Goal: Find specific page/section: Find specific page/section

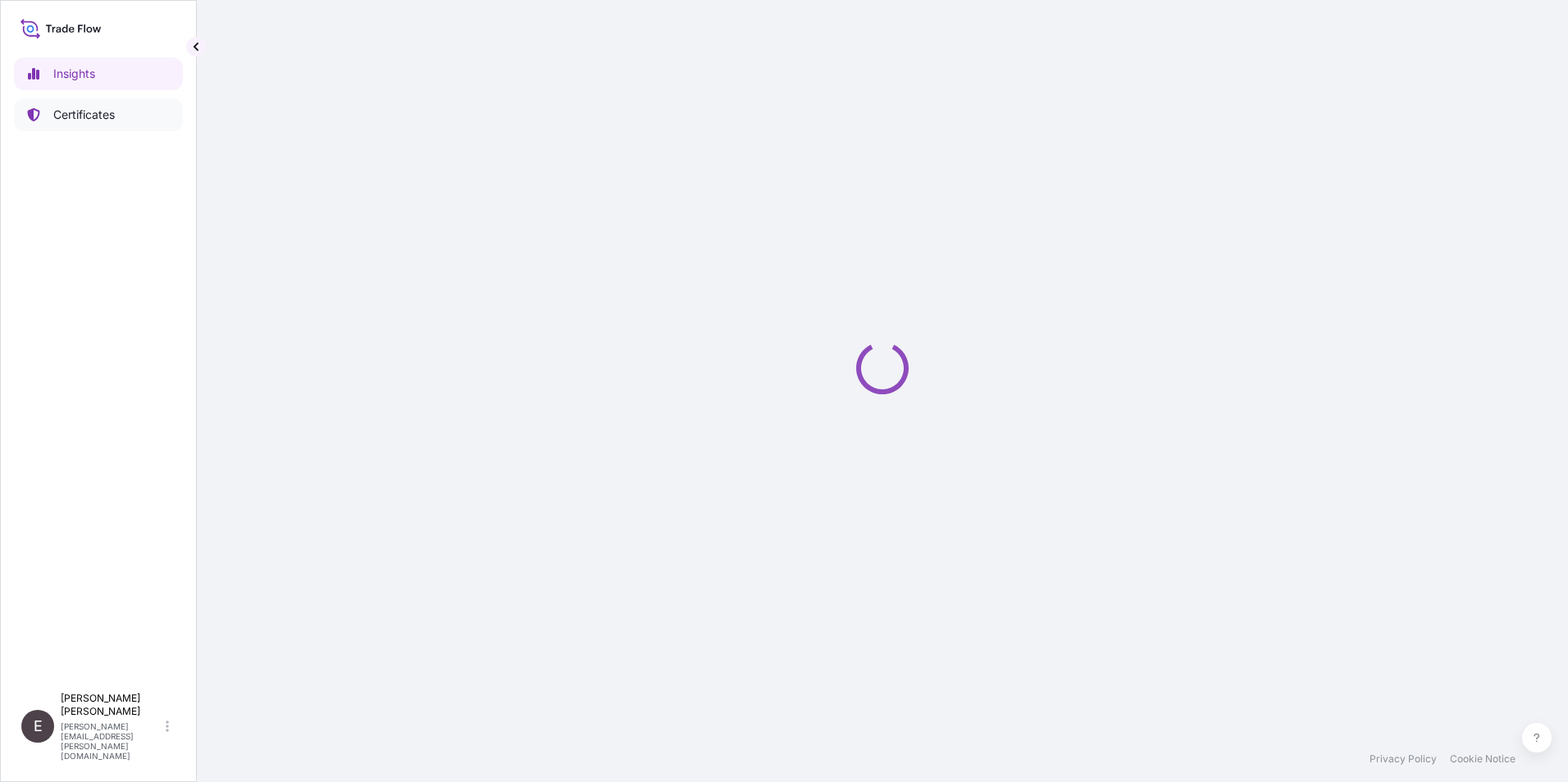
click at [72, 118] on p "Certificates" at bounding box center [84, 114] width 61 height 17
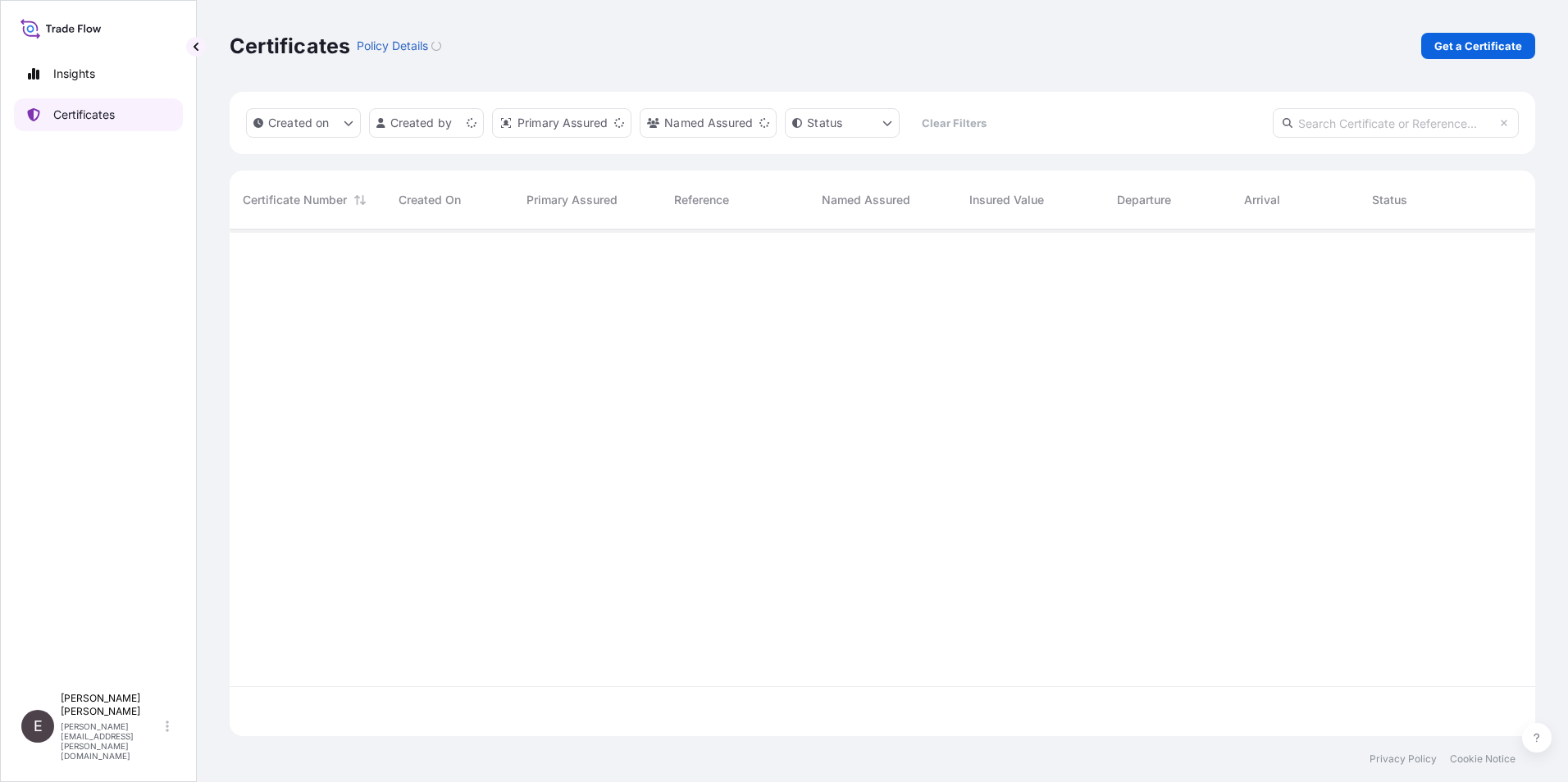
scroll to position [503, 1294]
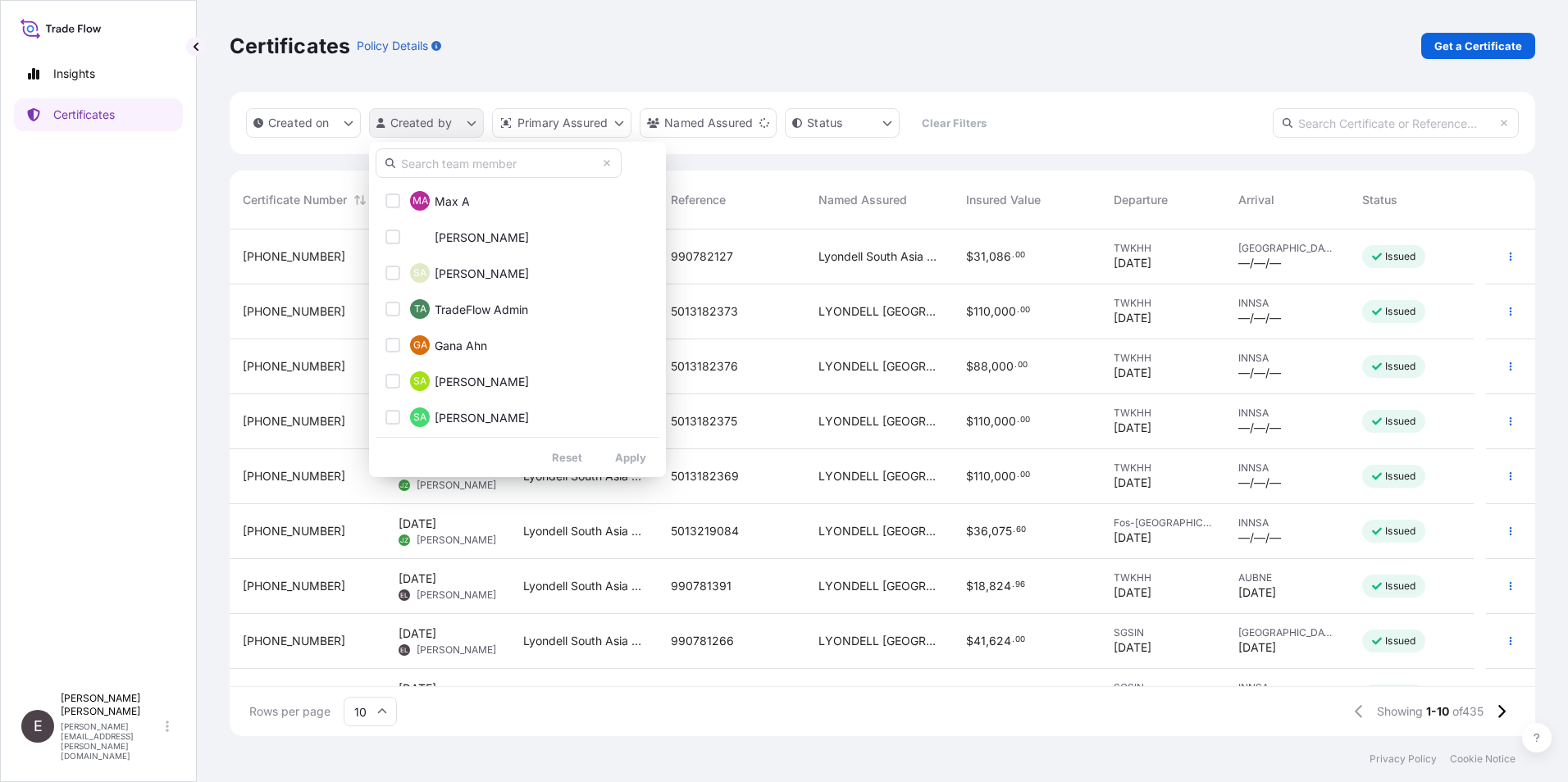
click at [410, 125] on html "Insights Certificates E Eunice Lau eunice.lau@lyondellbasell.com Certificates P…" at bounding box center [784, 391] width 1568 height 782
click at [451, 169] on input "text" at bounding box center [499, 163] width 246 height 30
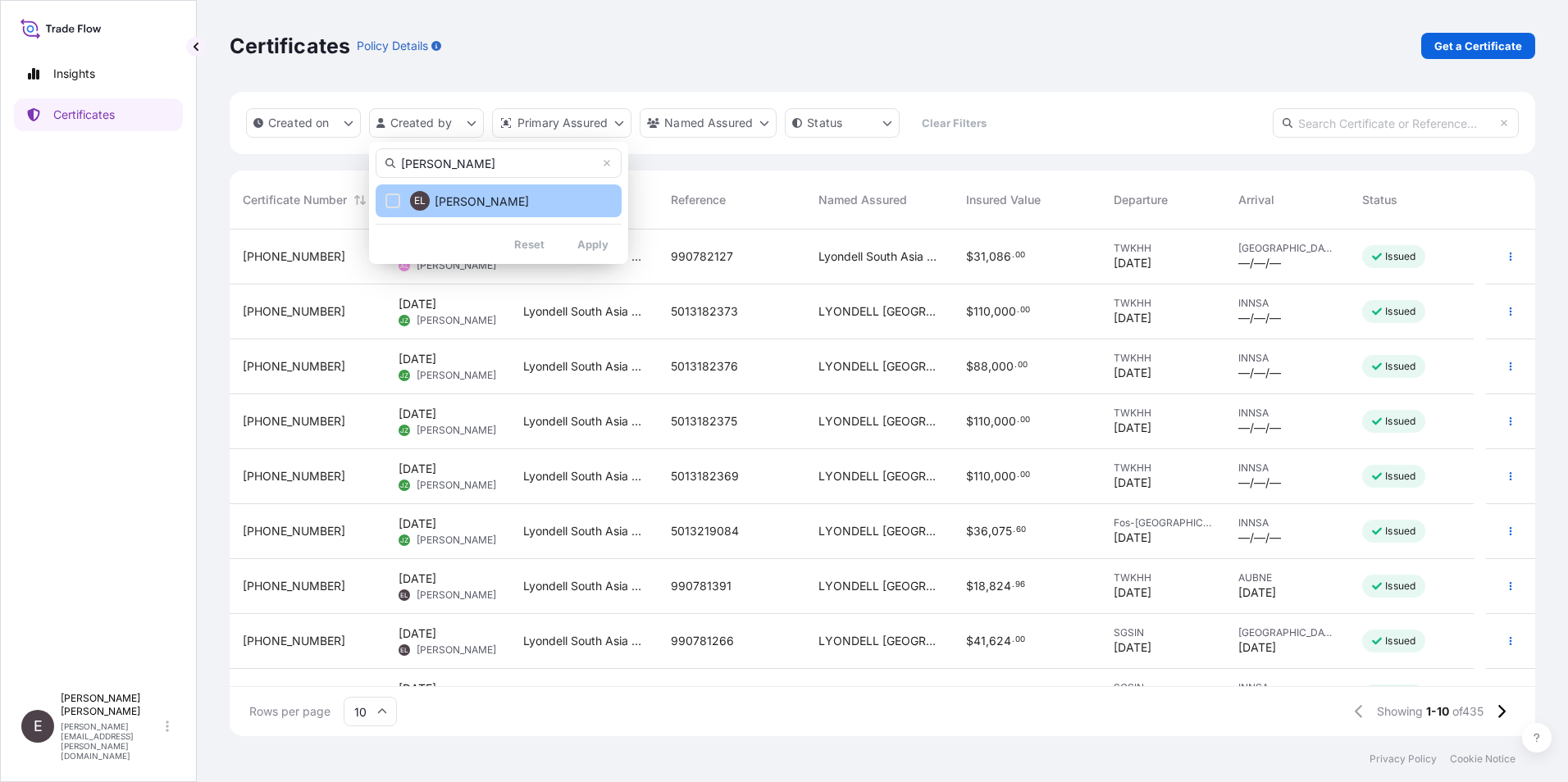
type input "EUNICE"
click at [502, 204] on button "EL Eunice Lau" at bounding box center [499, 201] width 246 height 33
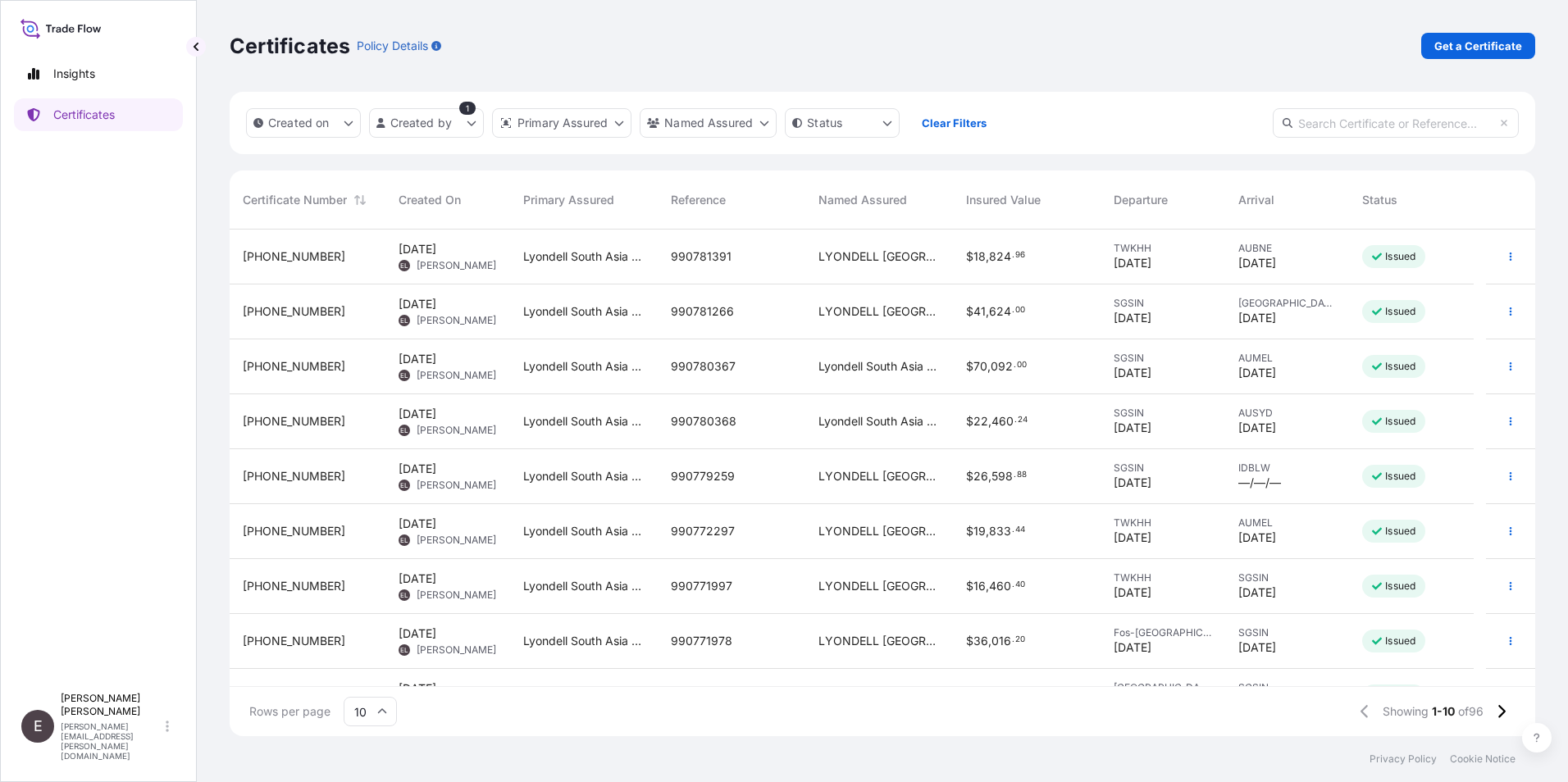
click at [383, 715] on icon at bounding box center [382, 711] width 10 height 10
click at [385, 662] on div "50" at bounding box center [371, 667] width 40 height 31
